Goal: Use online tool/utility: Utilize a website feature to perform a specific function

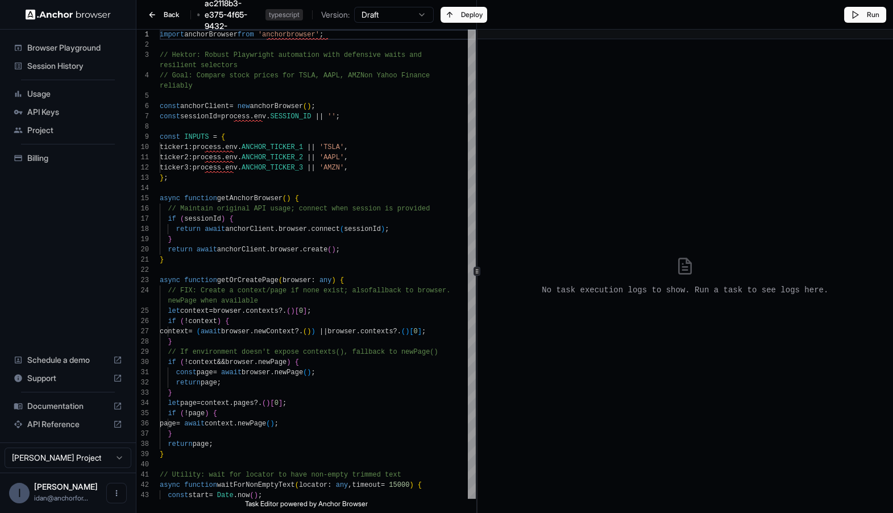
click at [59, 57] on div "Session History" at bounding box center [68, 66] width 118 height 18
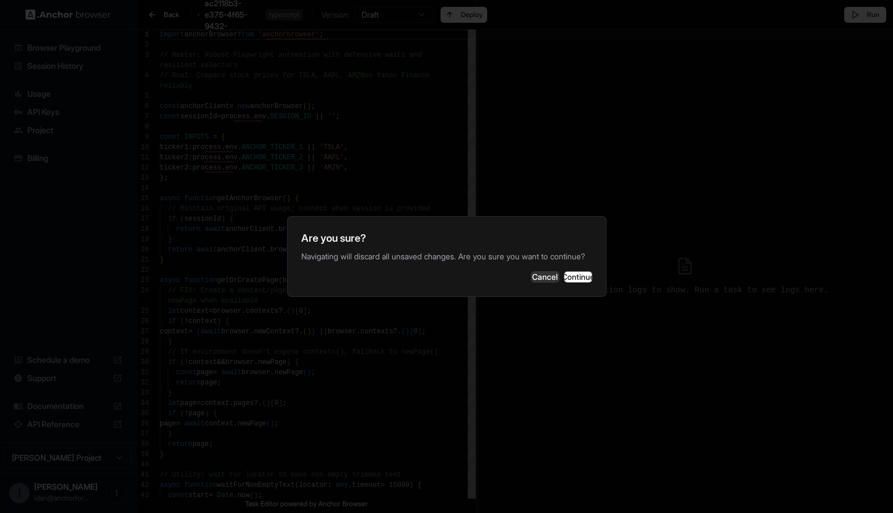
click at [63, 46] on div at bounding box center [446, 256] width 893 height 513
click at [574, 275] on button "Continue" at bounding box center [578, 276] width 28 height 11
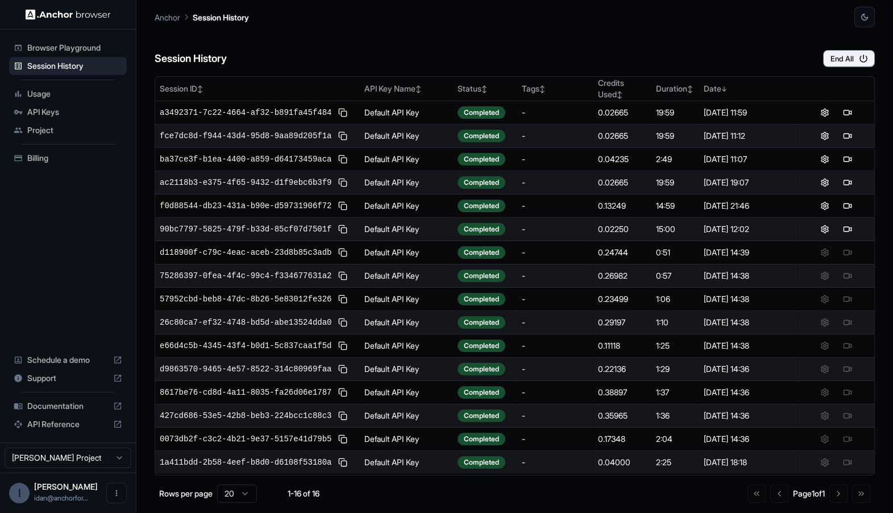
click at [43, 49] on span "Browser Playground" at bounding box center [74, 47] width 95 height 11
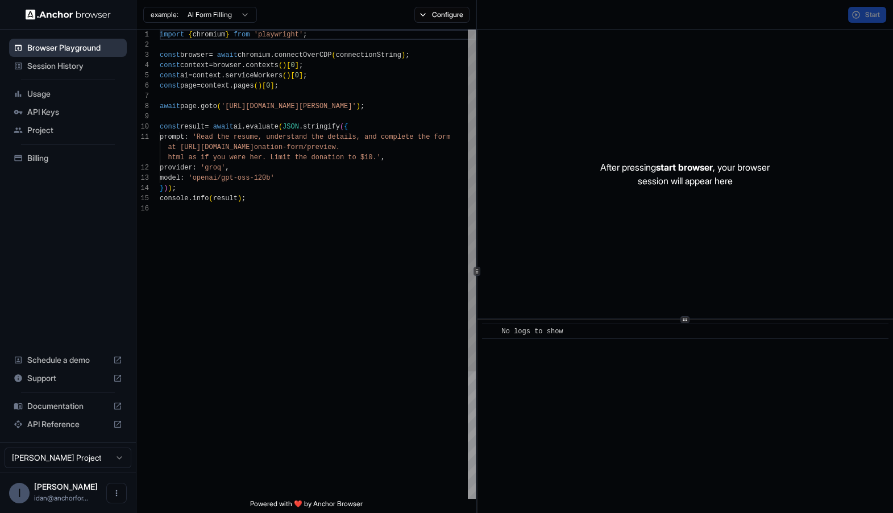
scroll to position [102, 0]
click at [442, 14] on button "Configure" at bounding box center [441, 15] width 55 height 16
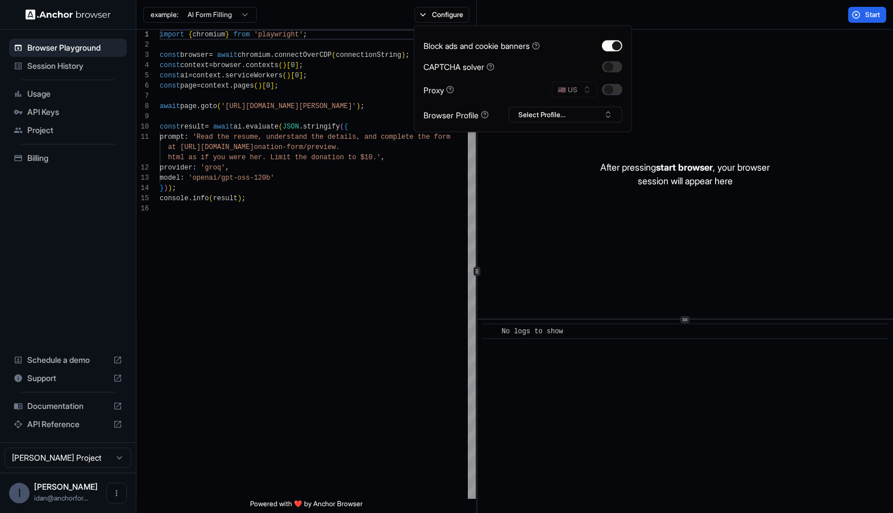
click at [620, 90] on button "button" at bounding box center [612, 89] width 20 height 11
click at [237, 135] on div "import { chromium } from 'playwright' ; const browser = await chromium . connec…" at bounding box center [318, 351] width 316 height 643
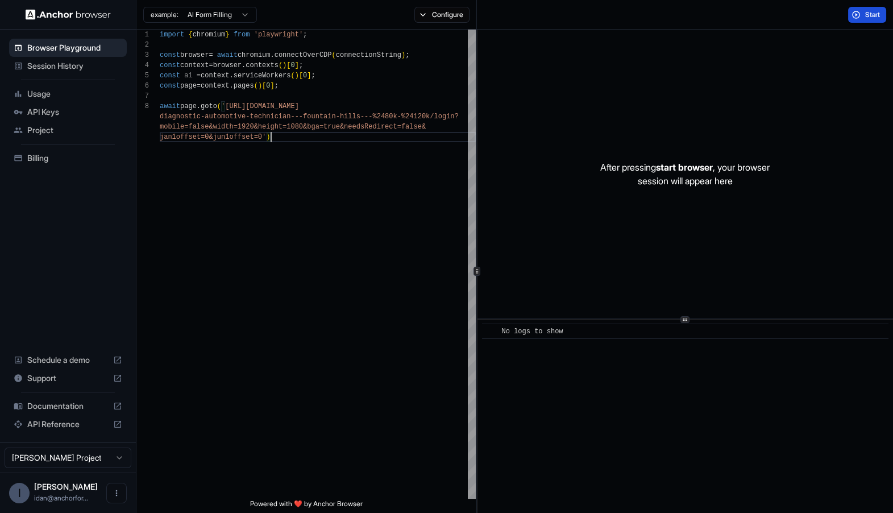
type textarea "**********"
click at [871, 16] on span "Start" at bounding box center [873, 14] width 16 height 9
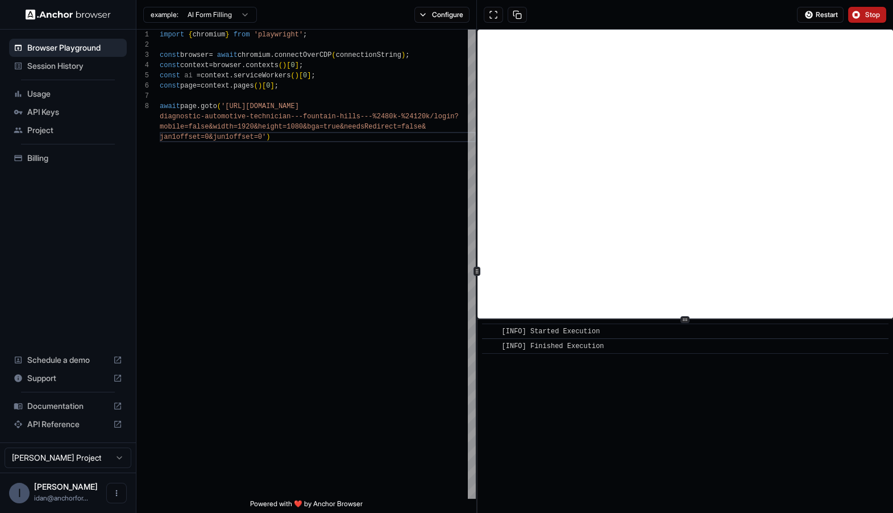
click at [464, 23] on div "example: AI Form Filling Configure" at bounding box center [306, 15] width 340 height 30
click at [463, 19] on button "Configure" at bounding box center [441, 15] width 55 height 16
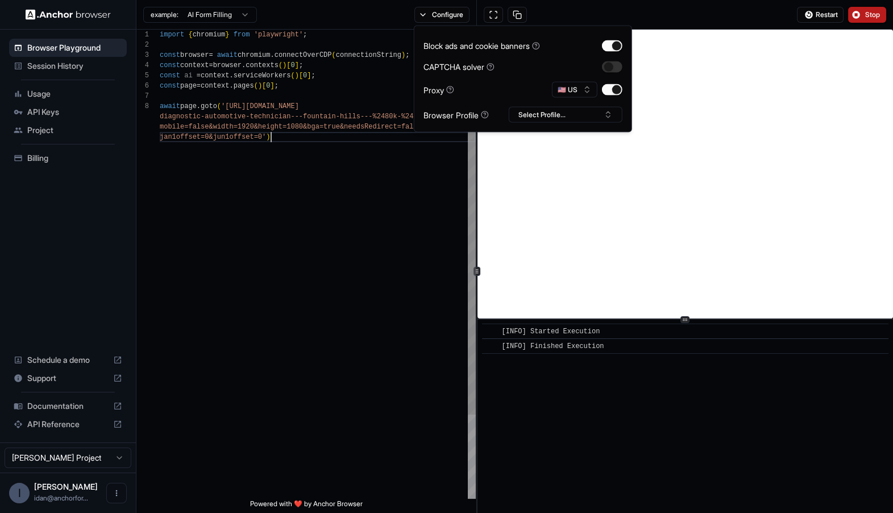
click at [375, 138] on div "import { chromium } from 'playwright' ; const browser = await chromium . connec…" at bounding box center [318, 315] width 316 height 571
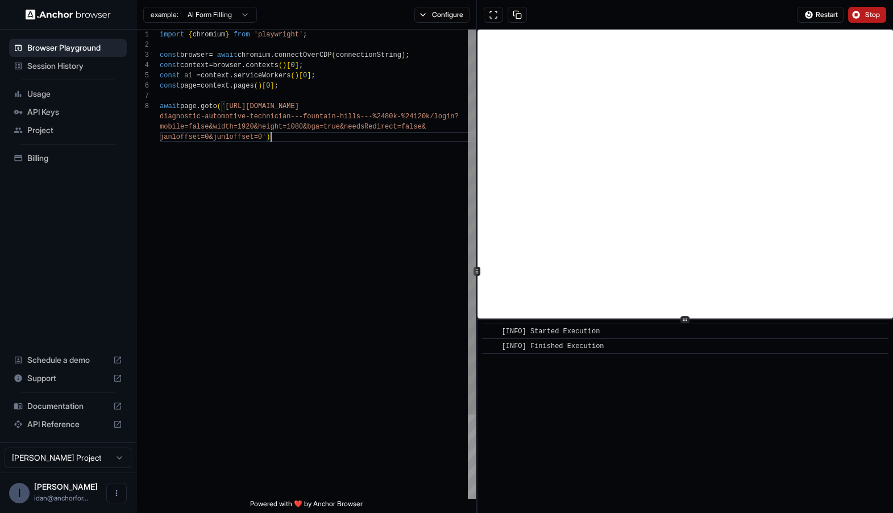
click at [289, 267] on div "import { chromium } from 'playwright' ; const browser = await chromium . connec…" at bounding box center [318, 315] width 316 height 571
